Goal: Check status

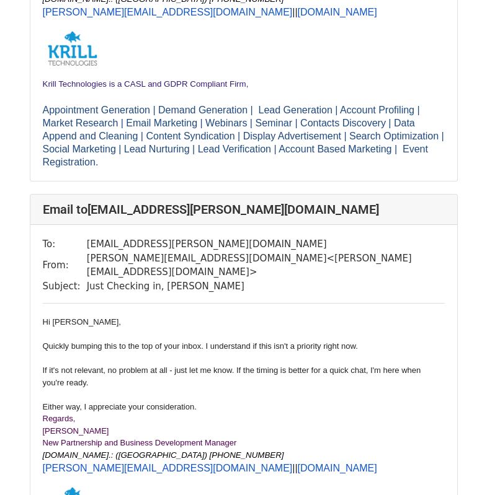
scroll to position [372, 0]
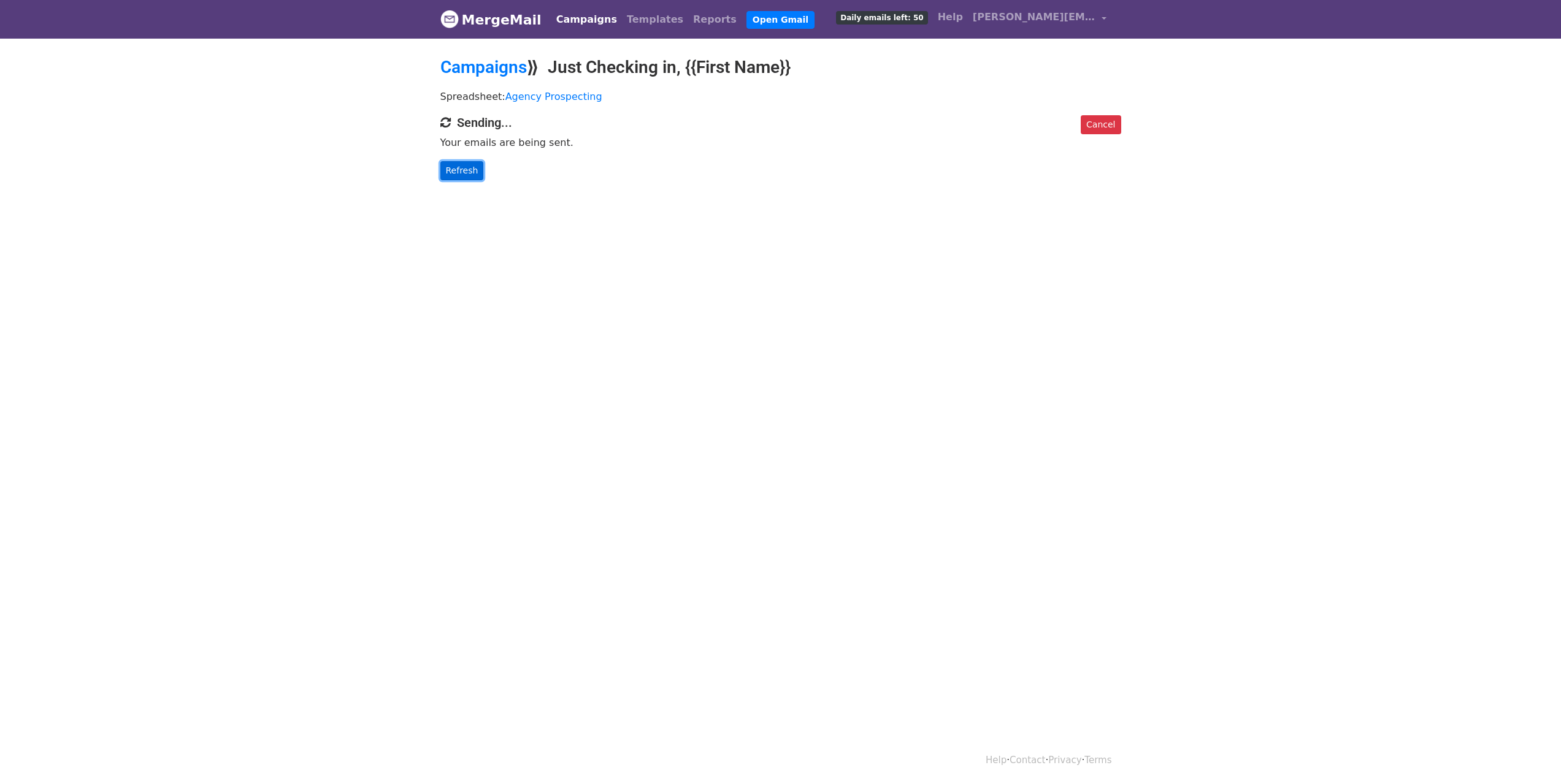
click at [446, 165] on link "Refresh" at bounding box center [462, 170] width 44 height 19
